Goal: Task Accomplishment & Management: Complete application form

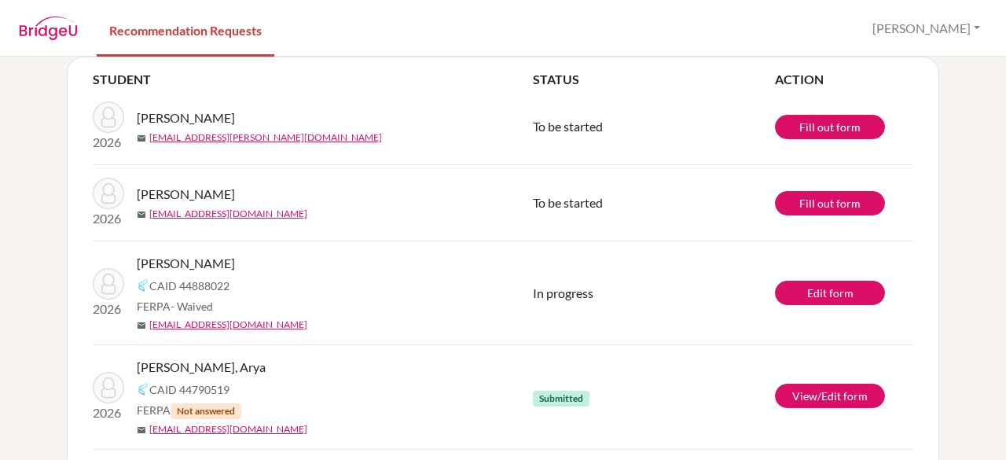
scroll to position [88, 0]
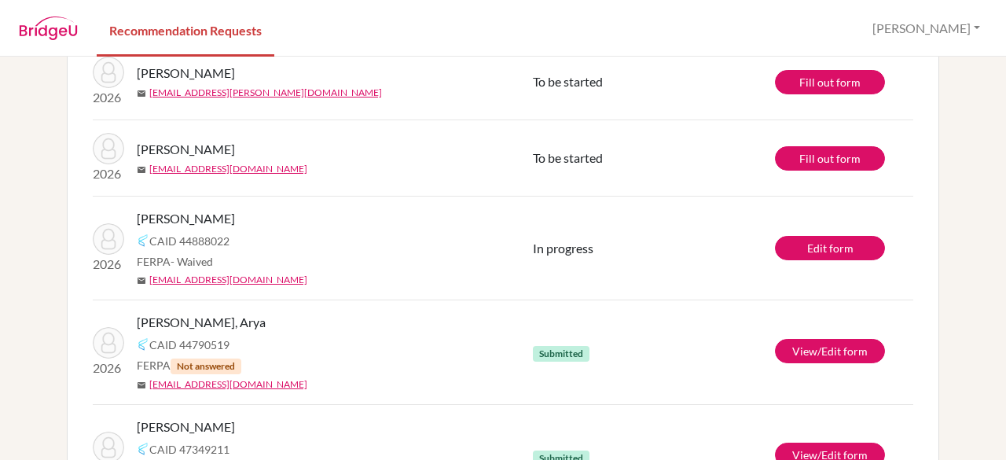
scroll to position [136, 0]
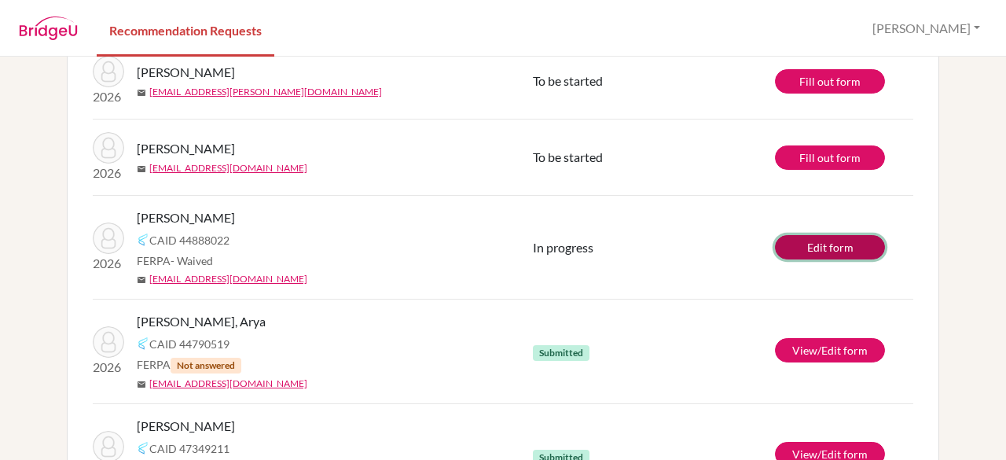
click at [851, 244] on link "Edit form" at bounding box center [830, 247] width 110 height 24
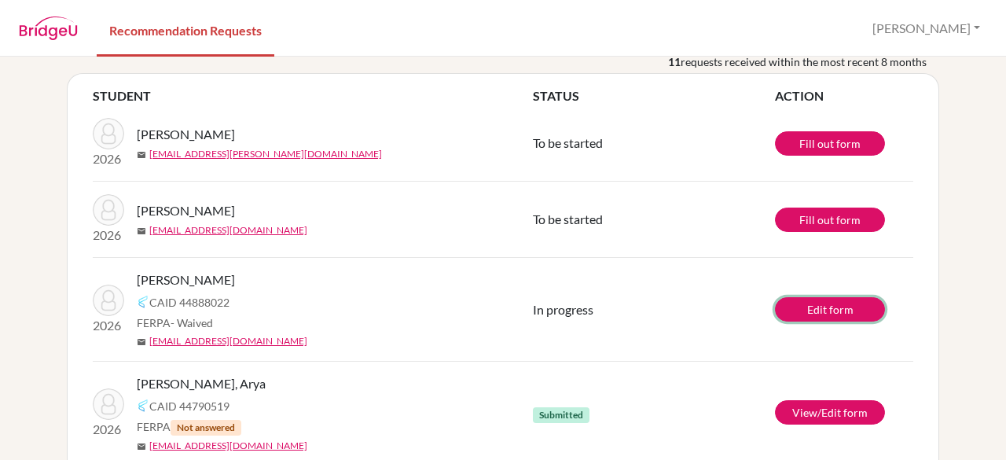
scroll to position [66, 0]
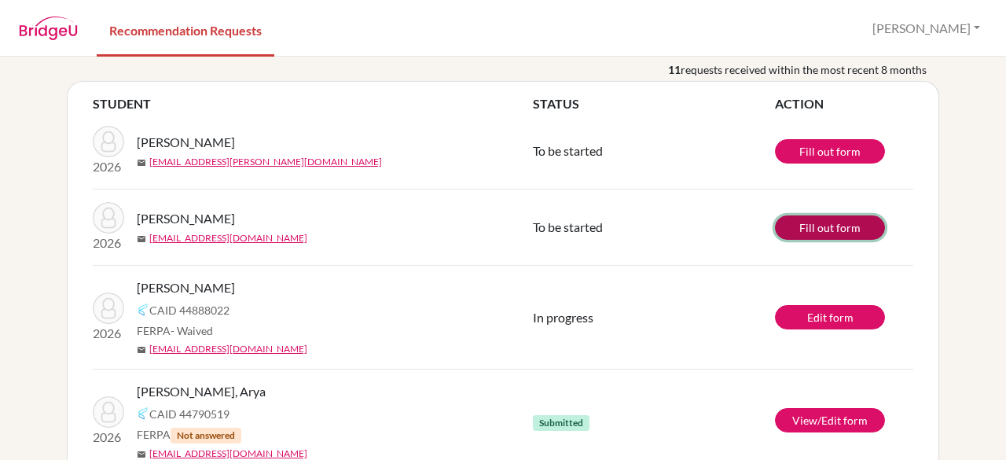
click at [830, 227] on link "Fill out form" at bounding box center [830, 227] width 110 height 24
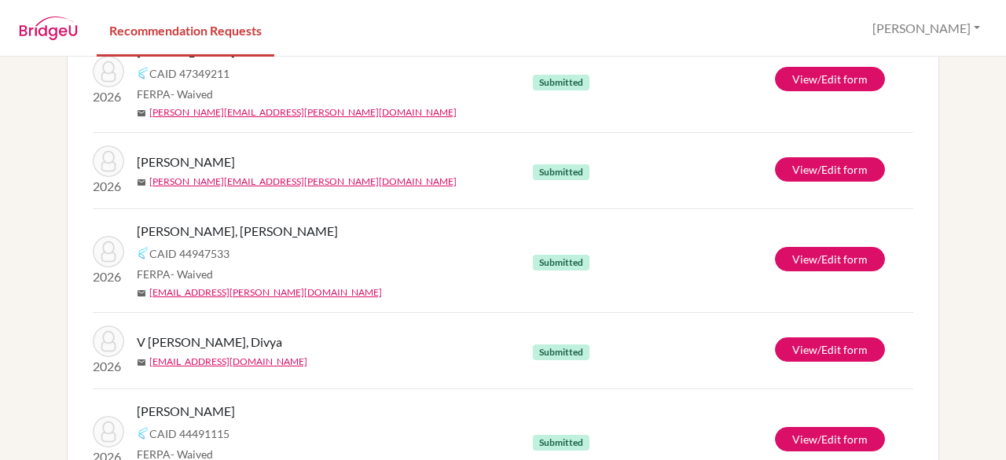
scroll to position [512, 0]
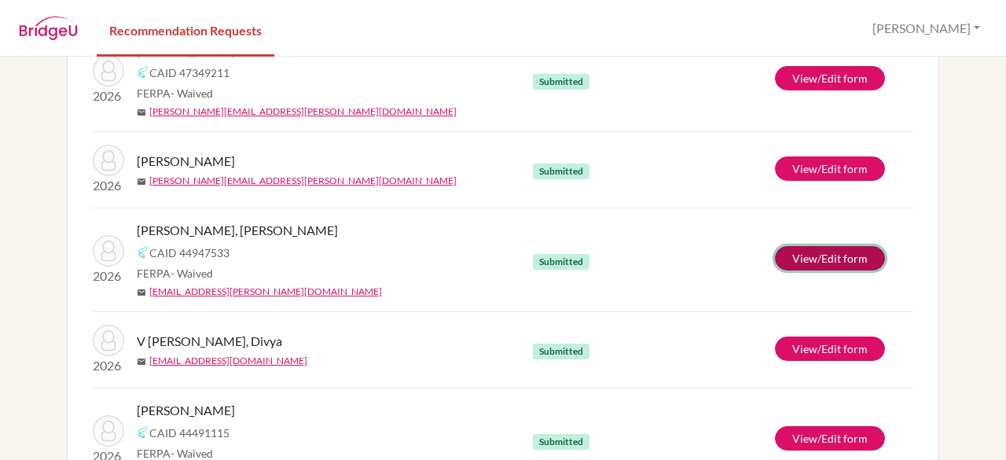
click at [836, 256] on link "View/Edit form" at bounding box center [830, 258] width 110 height 24
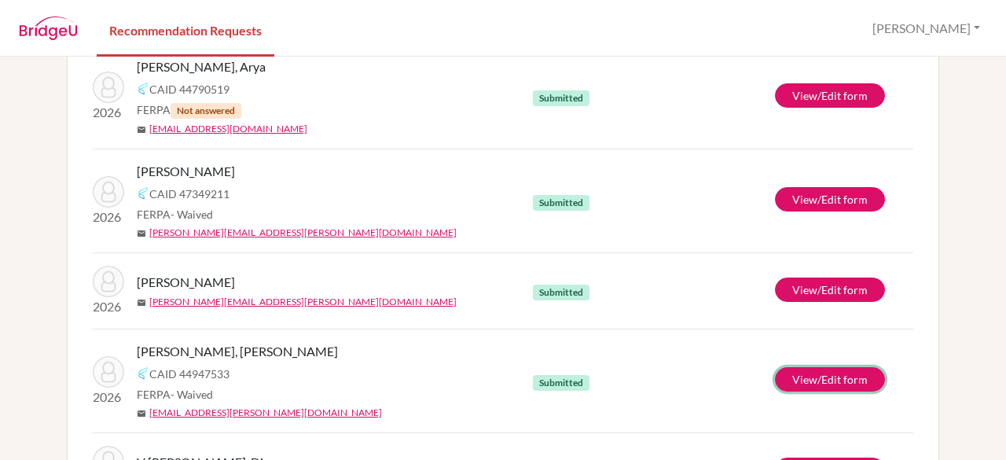
scroll to position [171, 0]
